Goal: Task Accomplishment & Management: Complete application form

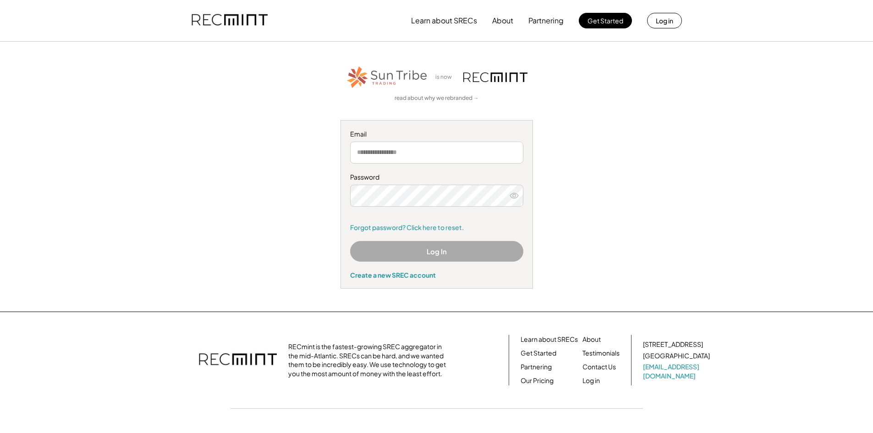
click at [456, 152] on input "email" at bounding box center [436, 153] width 173 height 22
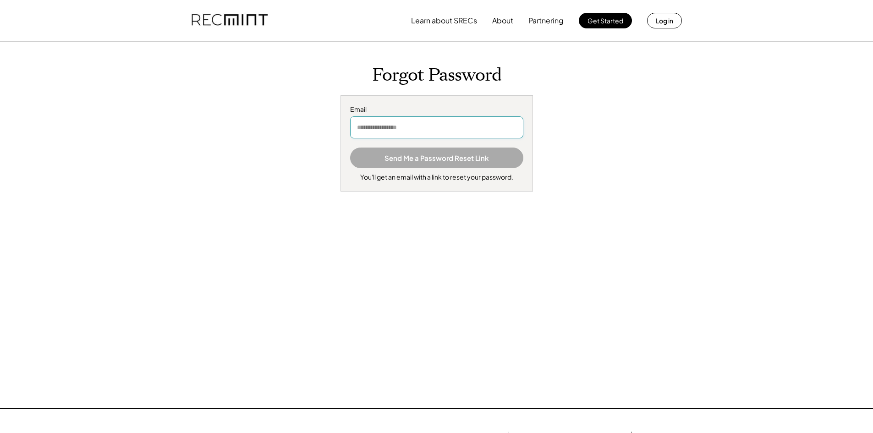
click at [409, 127] on input "email" at bounding box center [436, 127] width 173 height 22
type input "**********"
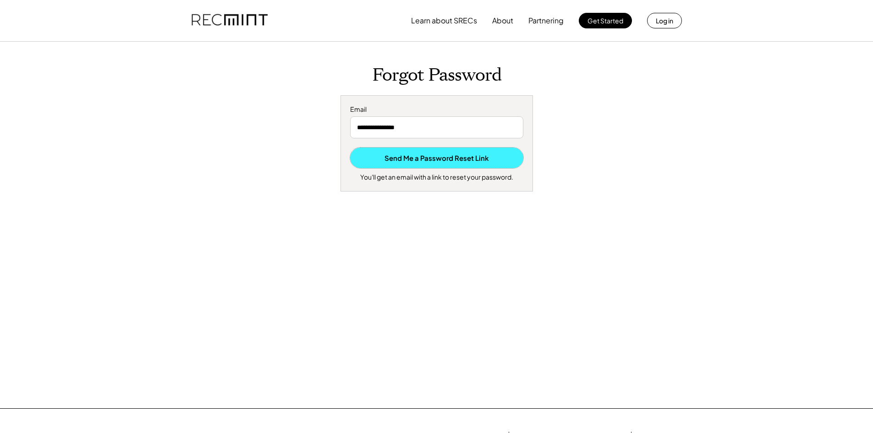
click at [444, 162] on button "Send Me a Password Reset Link" at bounding box center [436, 158] width 173 height 21
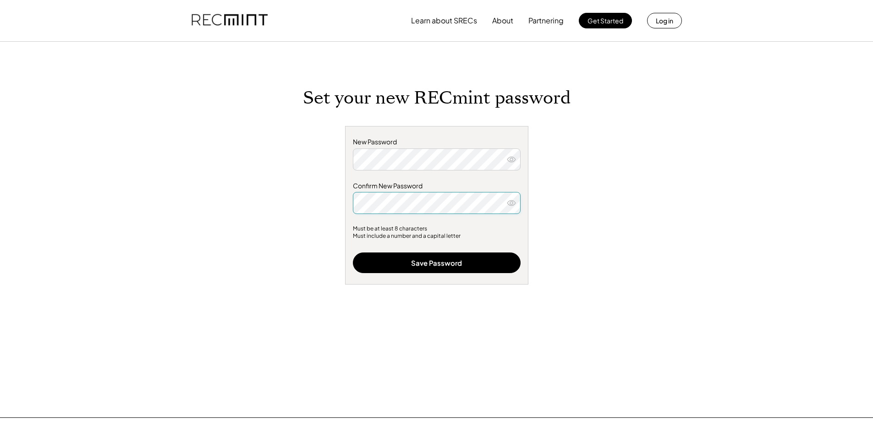
click at [515, 207] on icon at bounding box center [511, 202] width 9 height 9
click at [509, 158] on icon at bounding box center [511, 159] width 9 height 9
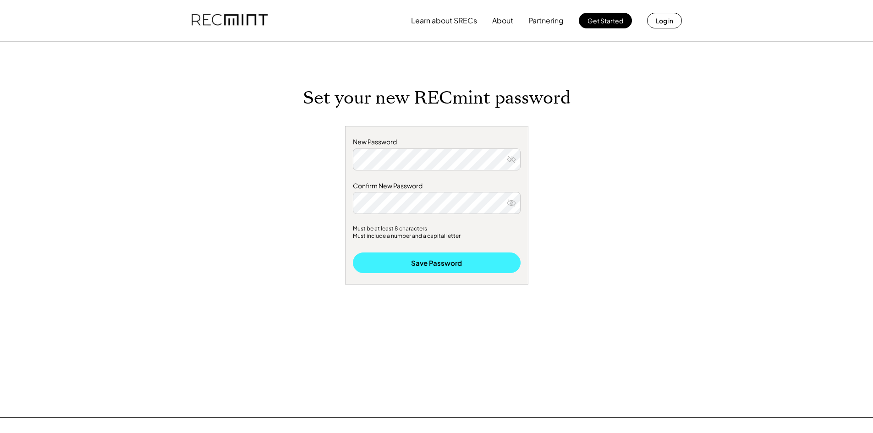
click at [423, 255] on button "Save Password" at bounding box center [437, 262] width 168 height 21
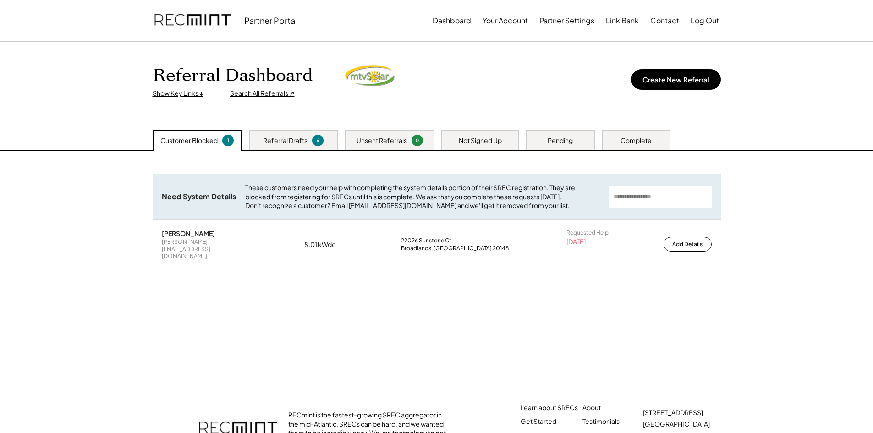
click at [281, 143] on div "Referral Drafts" at bounding box center [285, 140] width 44 height 9
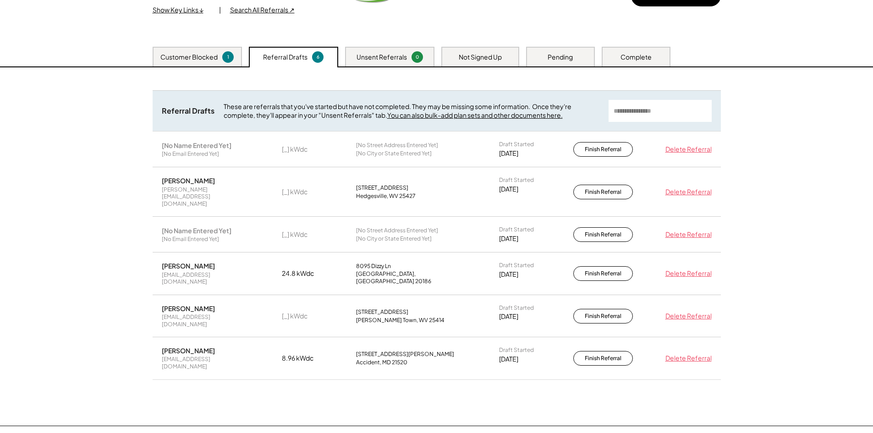
scroll to position [92, 0]
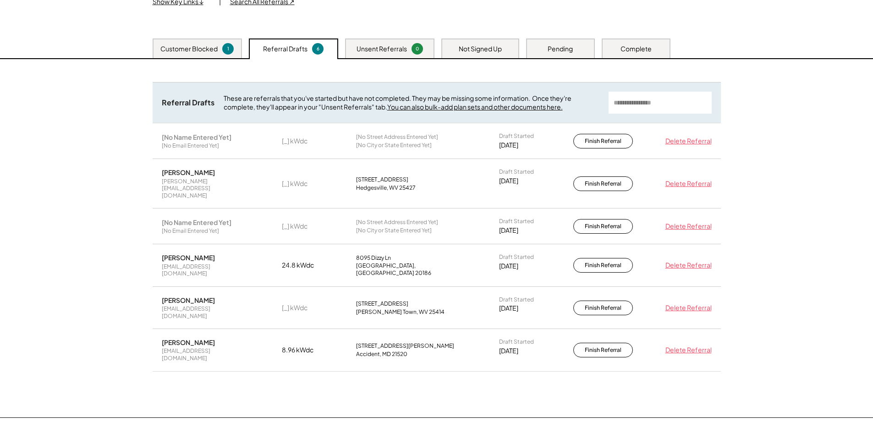
click at [199, 43] on div "Customer Blocked 1" at bounding box center [197, 48] width 89 height 20
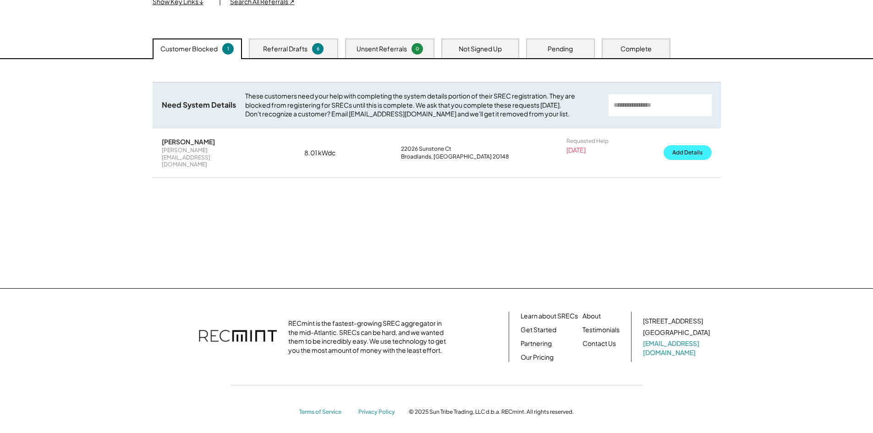
click at [688, 159] on button "Add Details" at bounding box center [687, 152] width 48 height 15
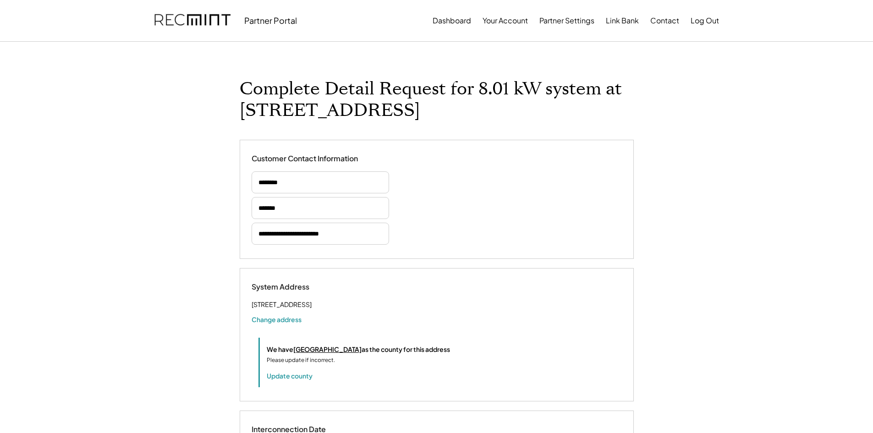
select select "**********"
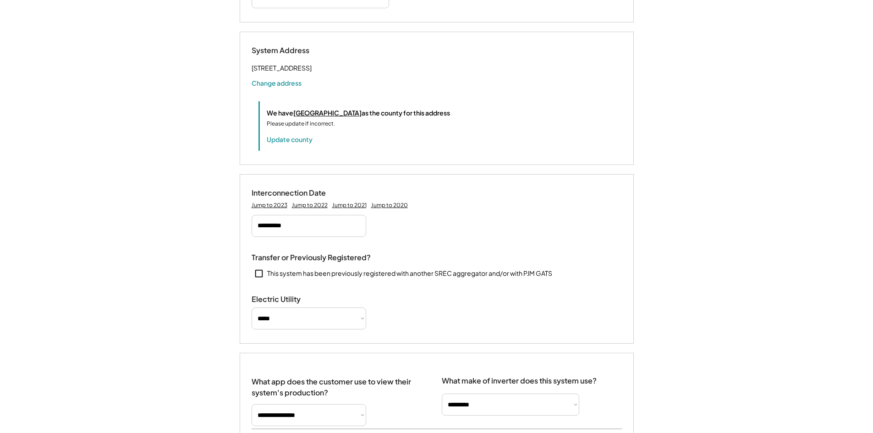
scroll to position [92, 0]
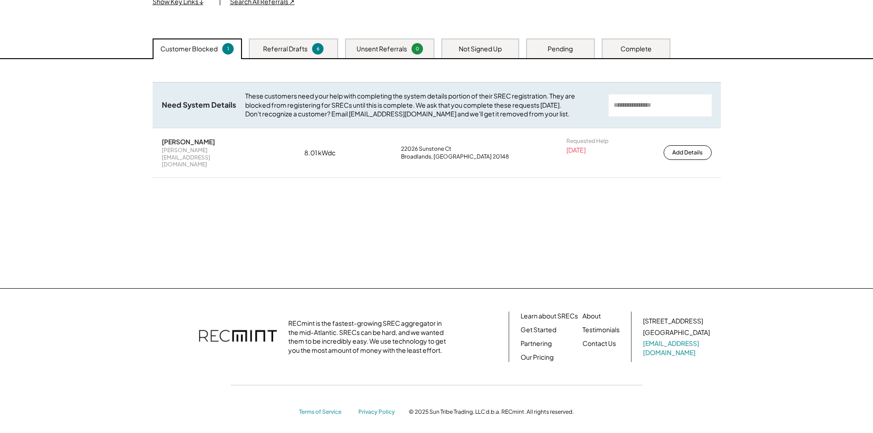
click at [383, 49] on div "Unsent Referrals" at bounding box center [381, 48] width 50 height 9
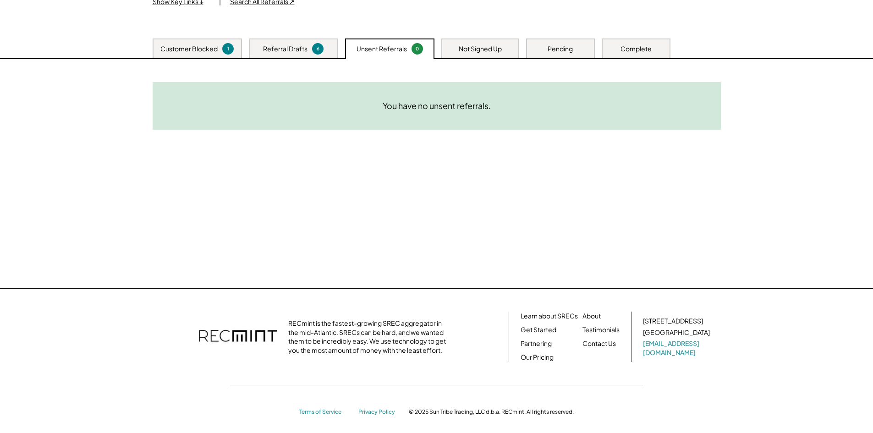
click at [272, 43] on div "Referral Drafts 6" at bounding box center [293, 48] width 89 height 20
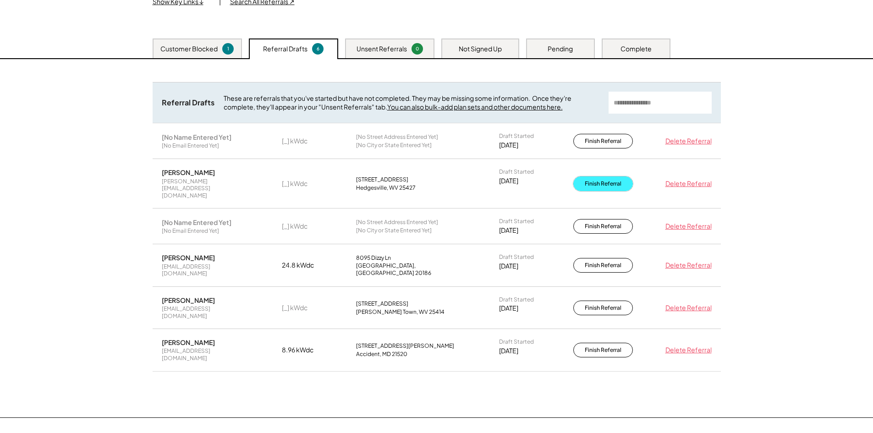
click at [608, 182] on button "Finish Referral" at bounding box center [603, 183] width 60 height 15
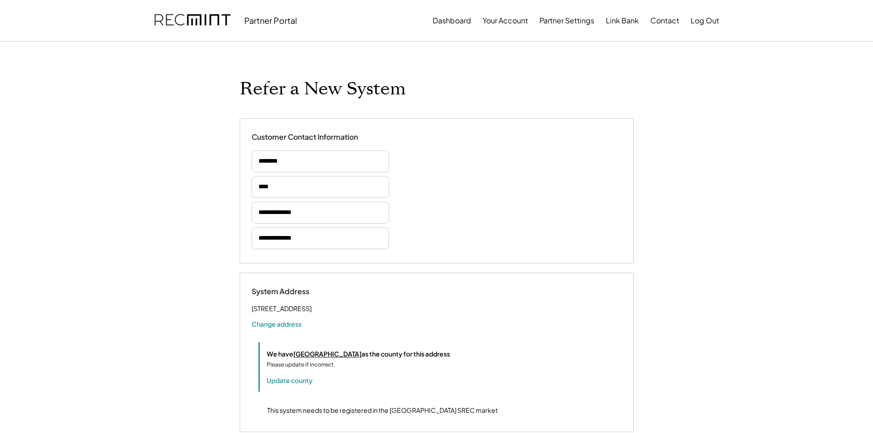
select select "**********"
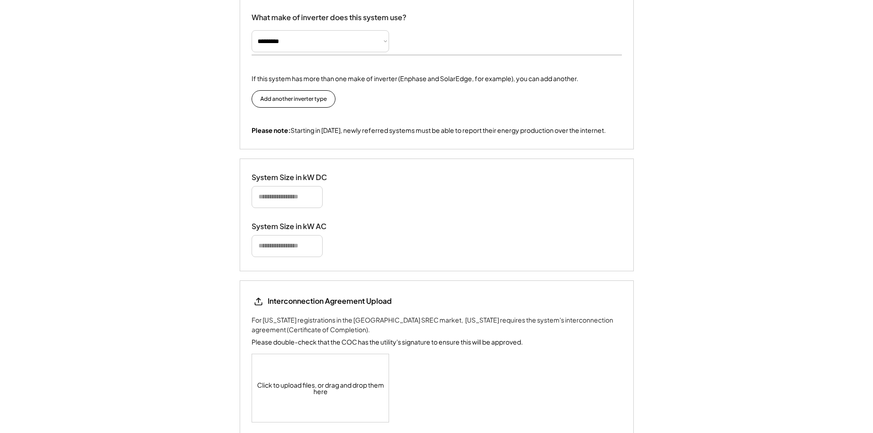
scroll to position [825, 0]
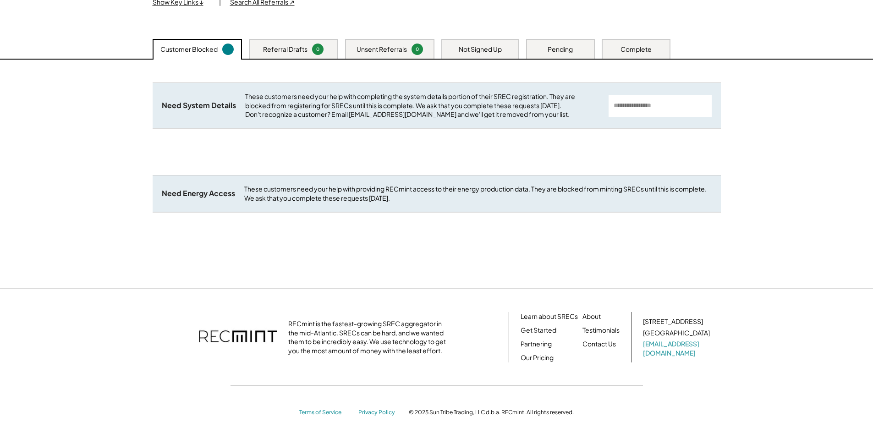
scroll to position [92, 0]
